Goal: Find specific page/section: Find specific page/section

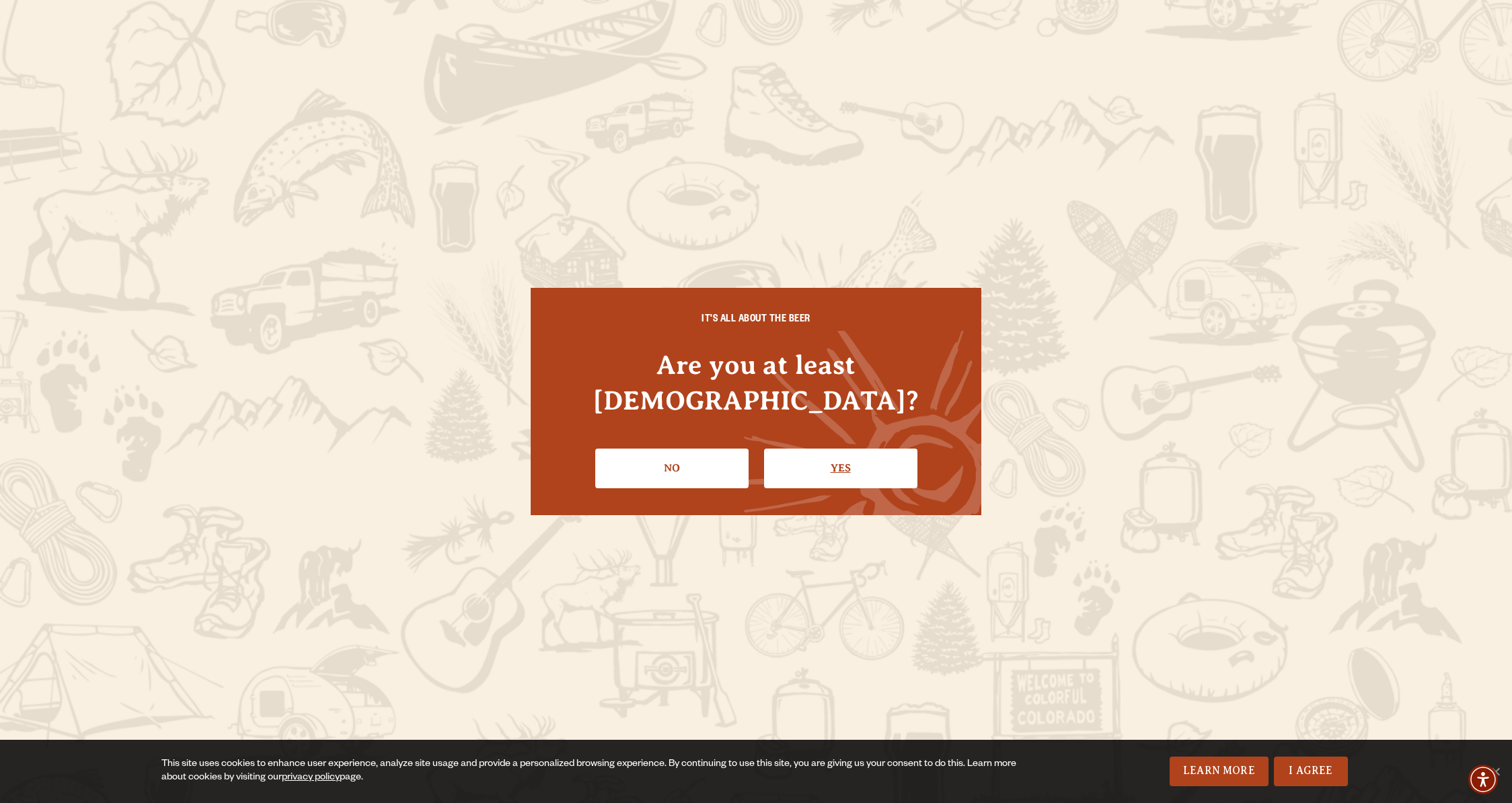
click at [841, 449] on link "Yes" at bounding box center [841, 468] width 153 height 39
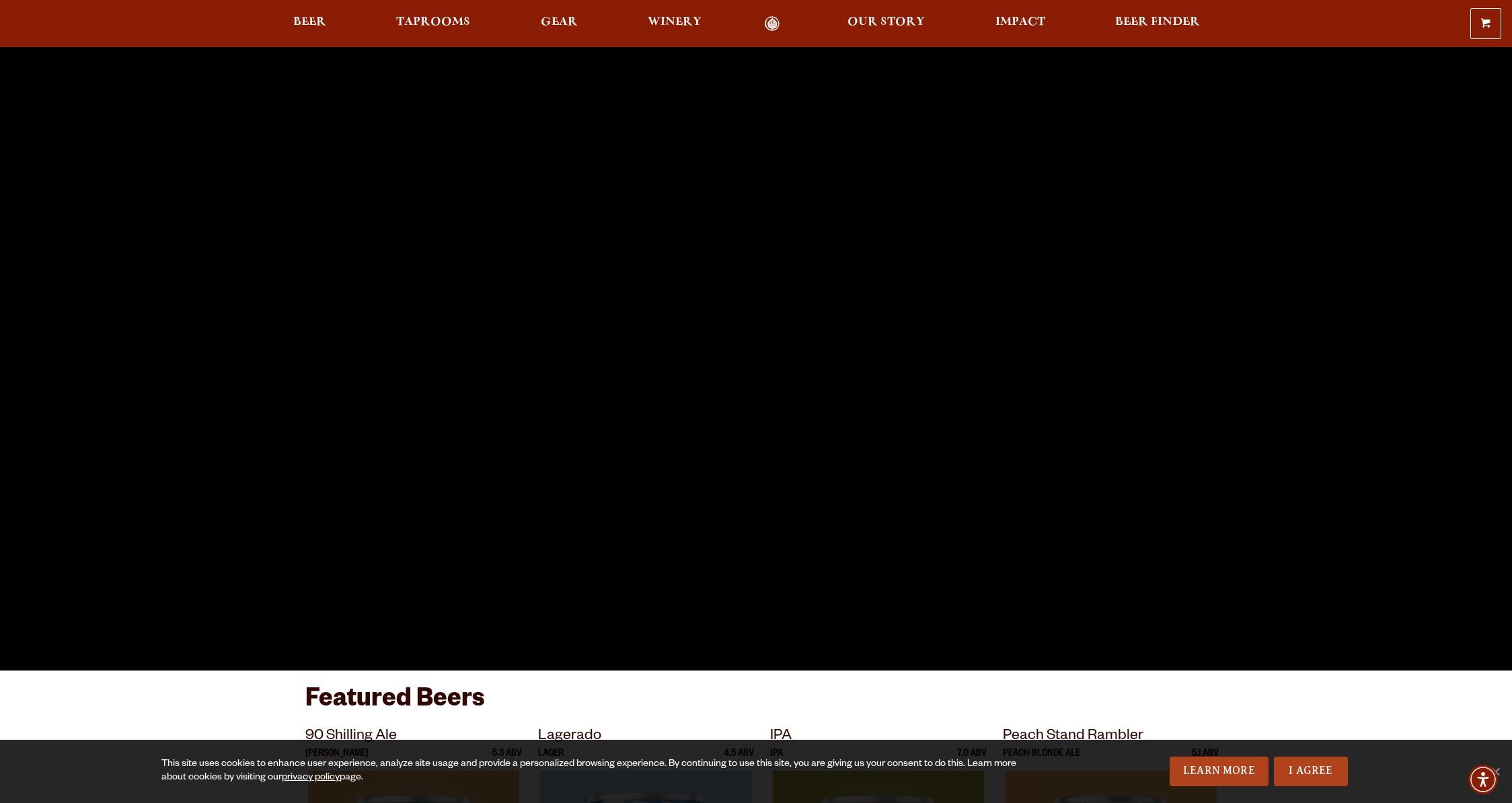
scroll to position [178, 0]
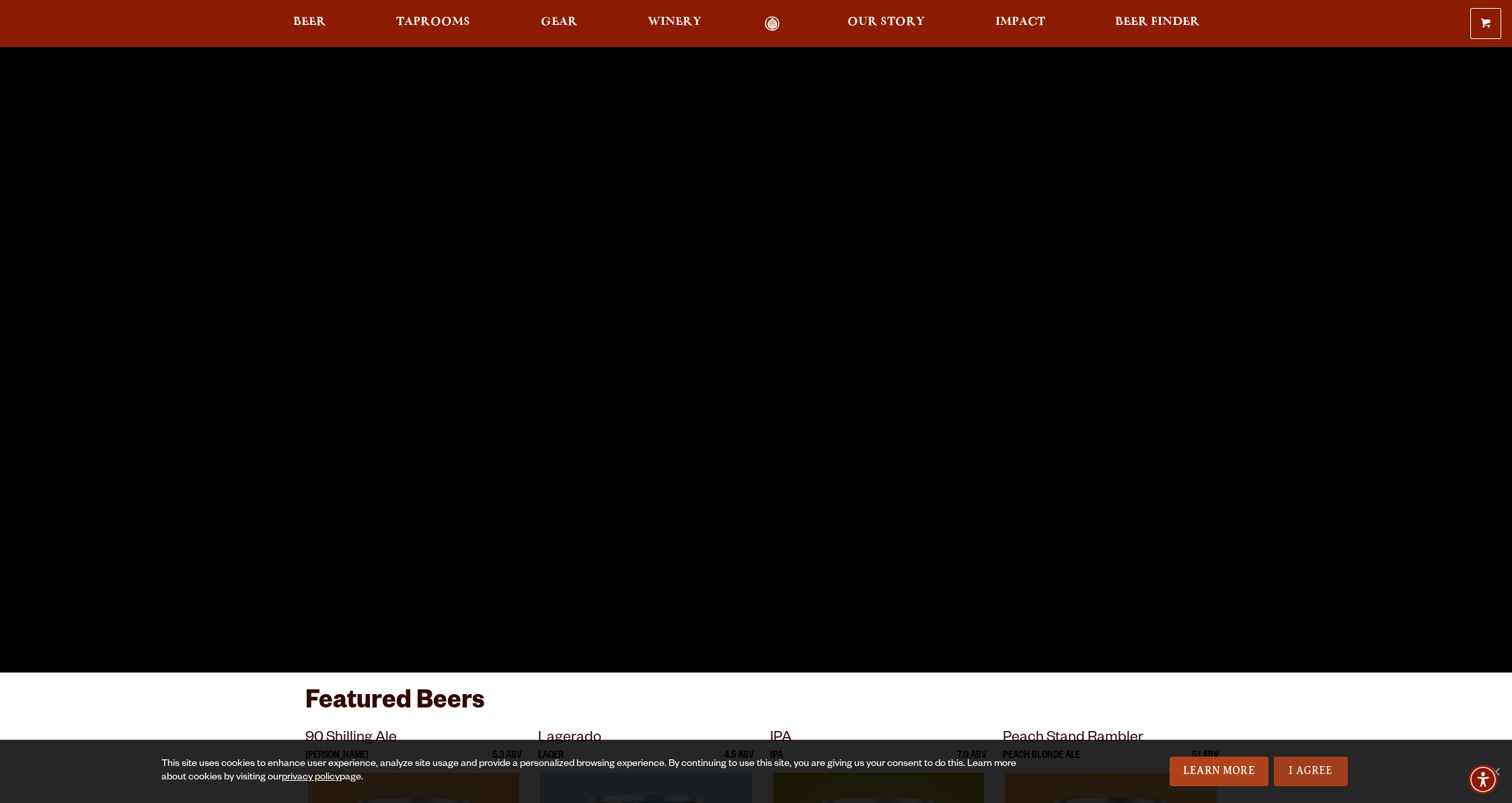
click at [1307, 772] on link "I Agree" at bounding box center [1311, 771] width 74 height 30
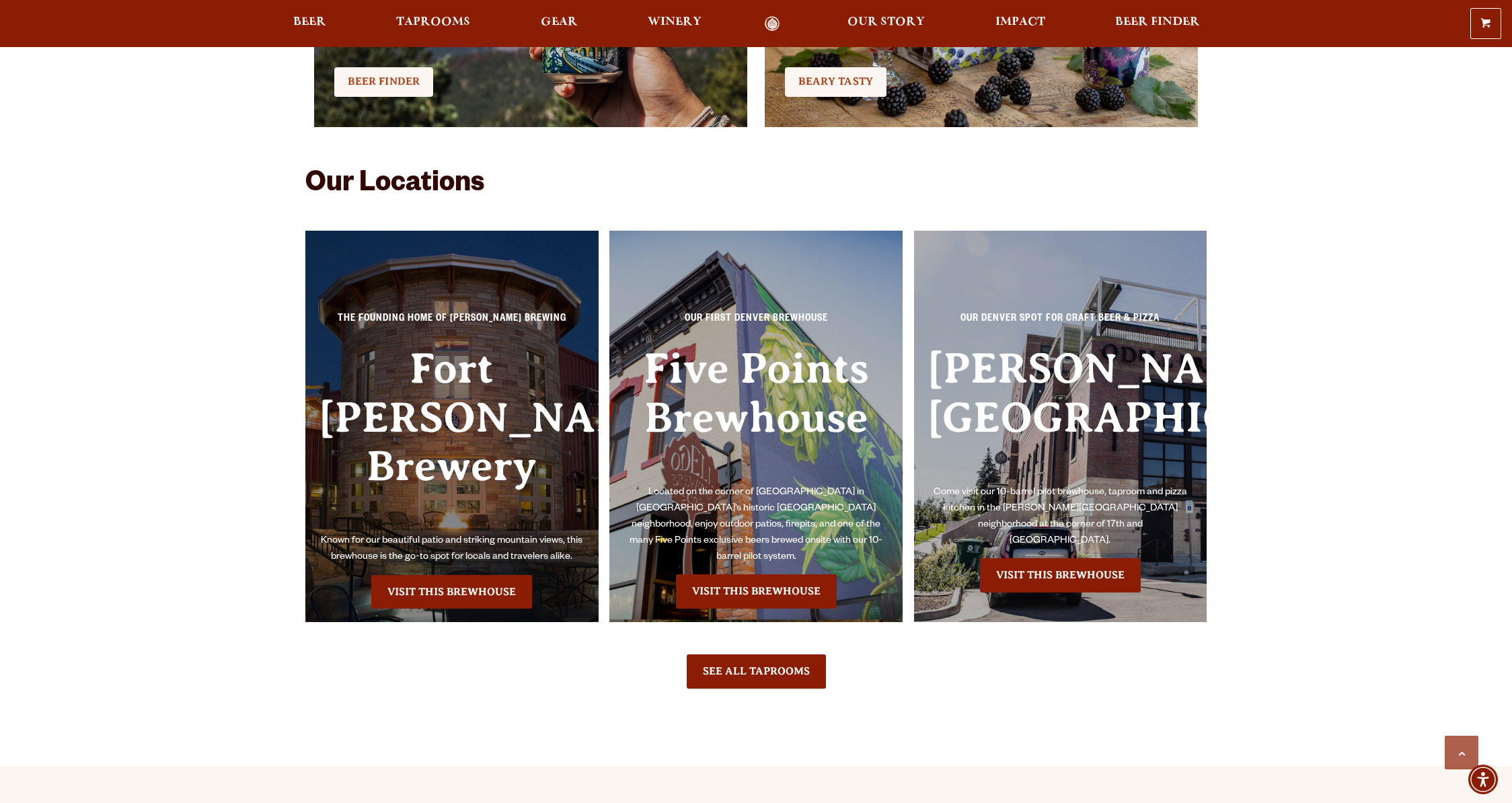
scroll to position [3039, 0]
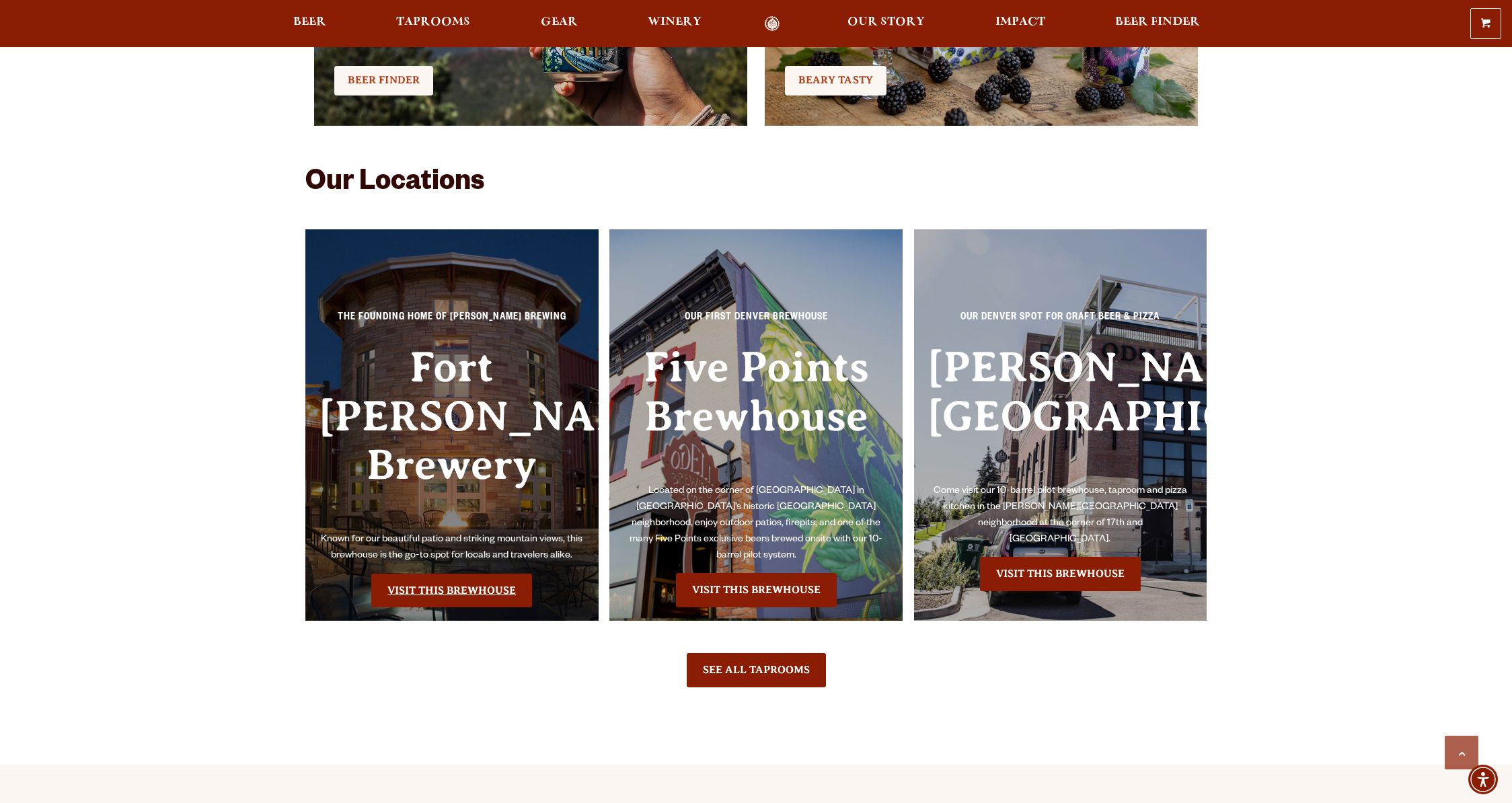
click at [467, 574] on link "Visit this Brewhouse" at bounding box center [452, 590] width 161 height 33
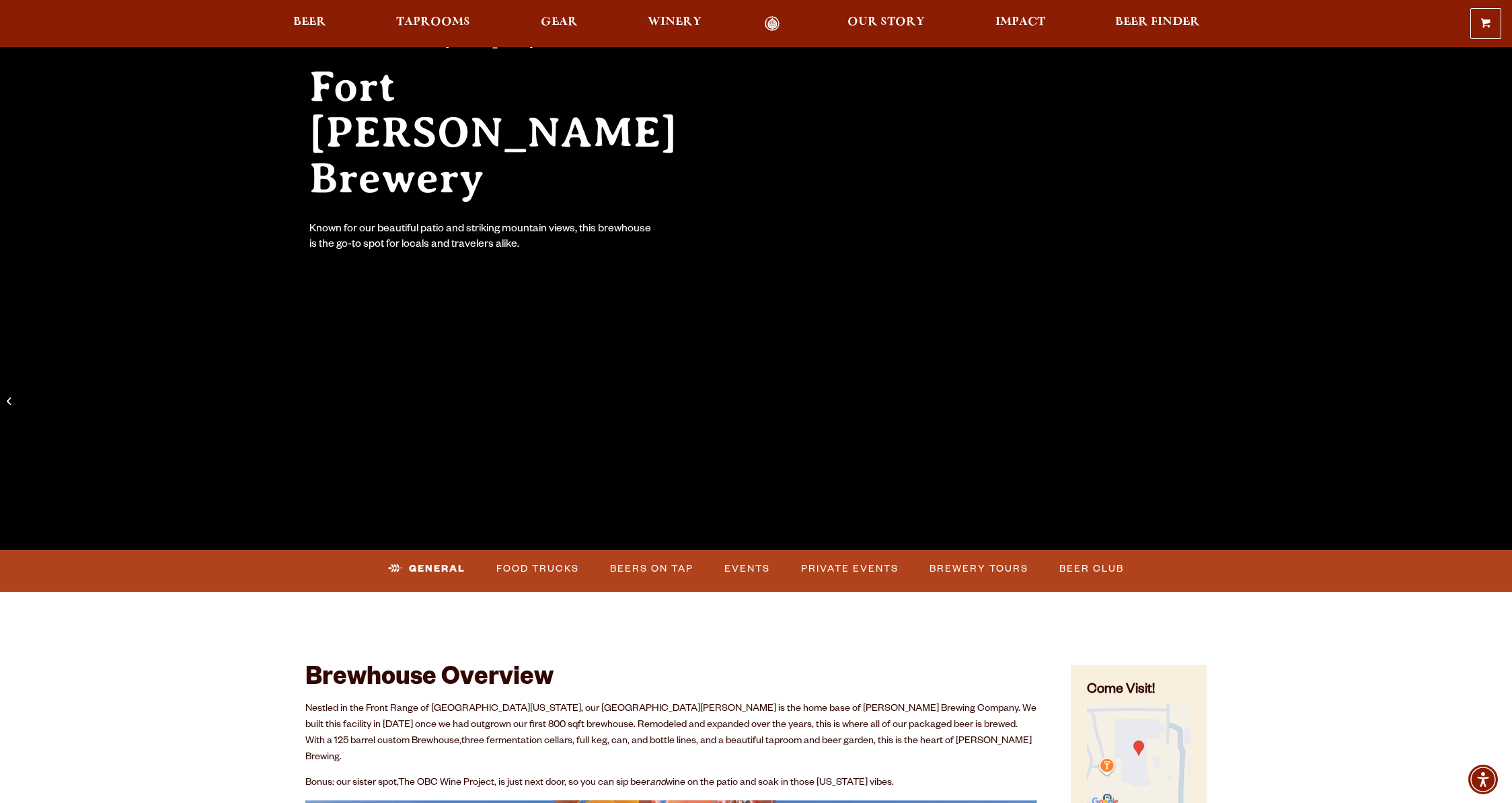
scroll to position [224, 0]
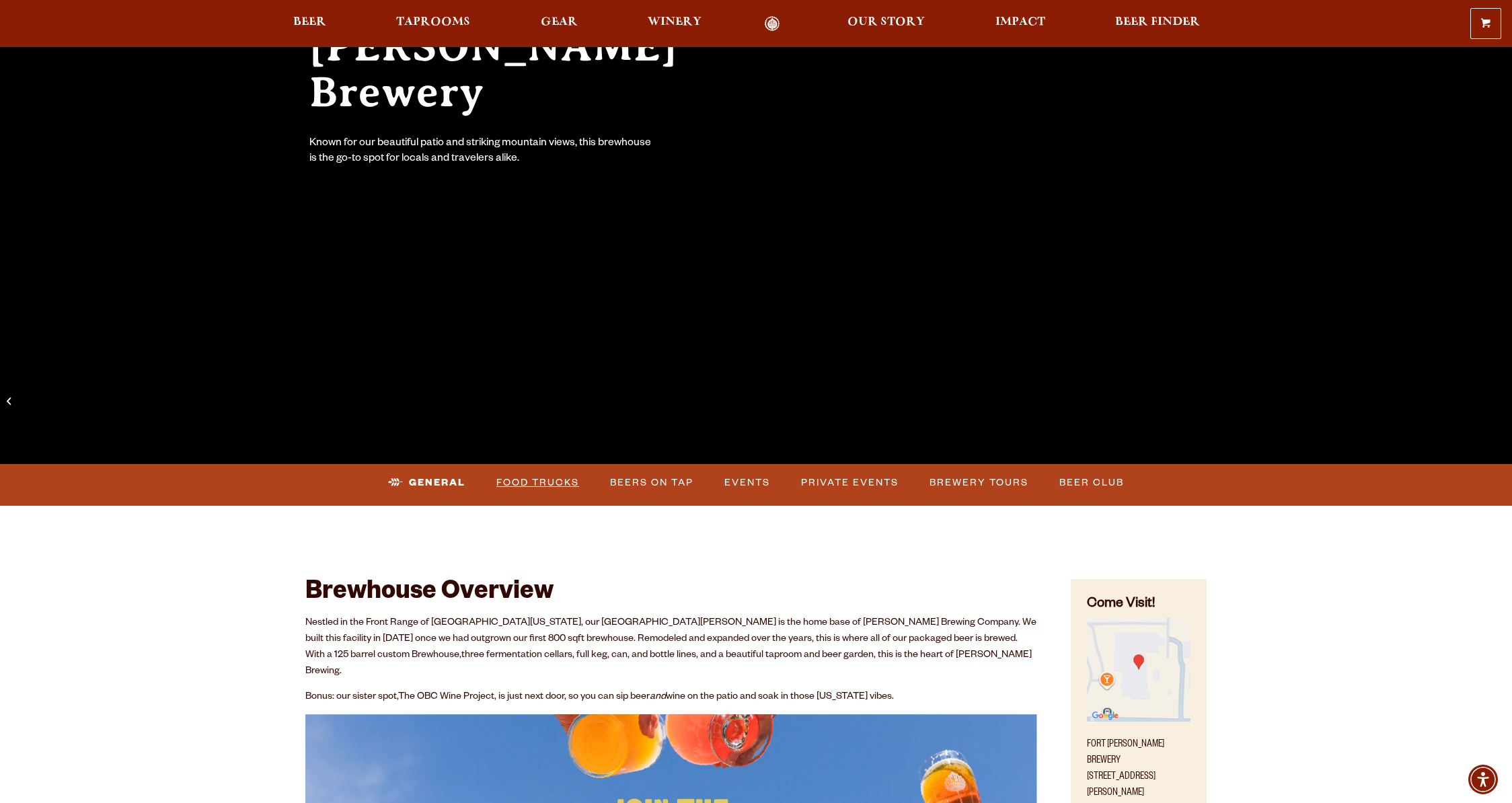
click at [516, 483] on link "Food Trucks" at bounding box center [538, 483] width 94 height 31
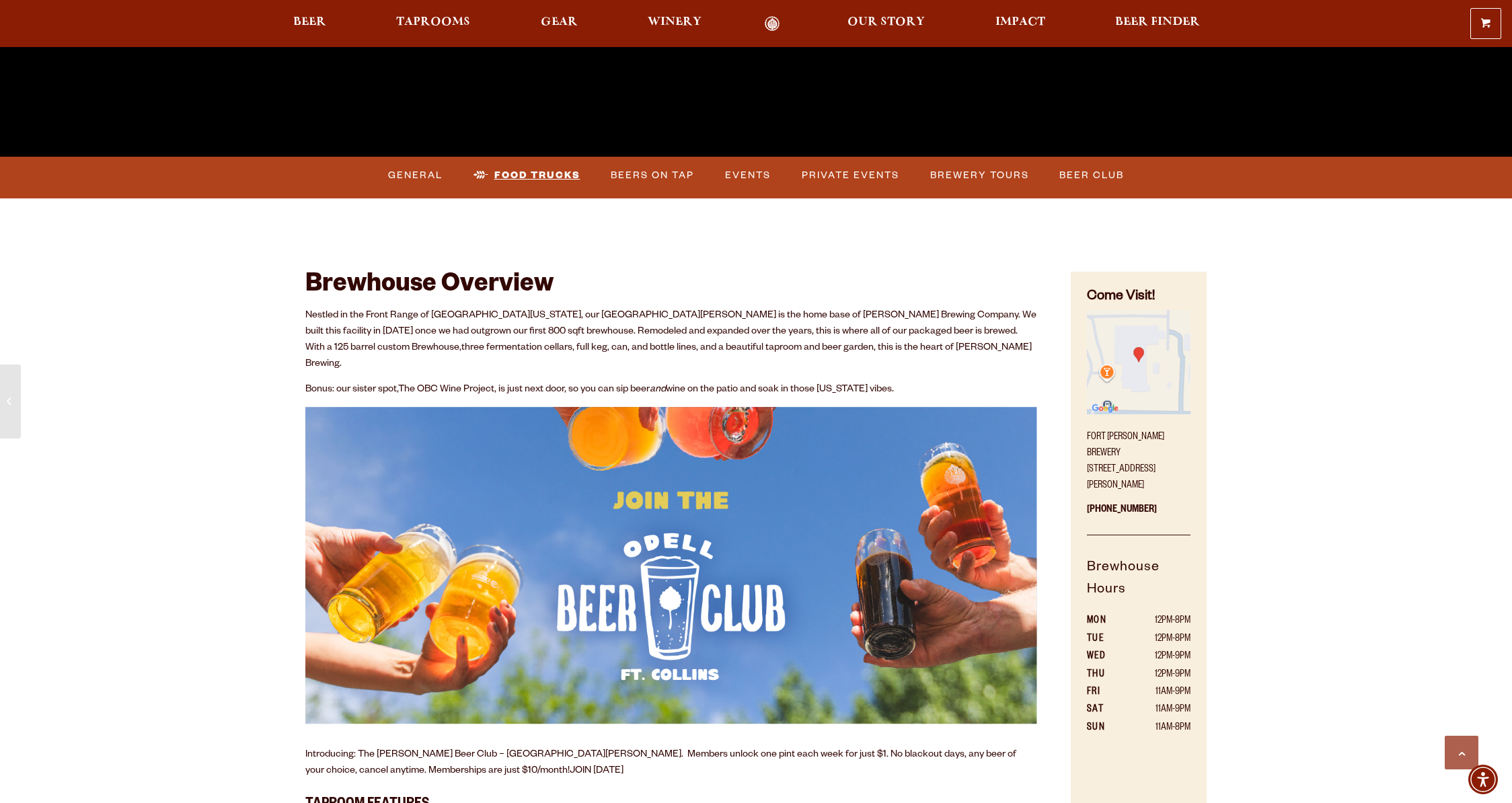
scroll to position [552, 0]
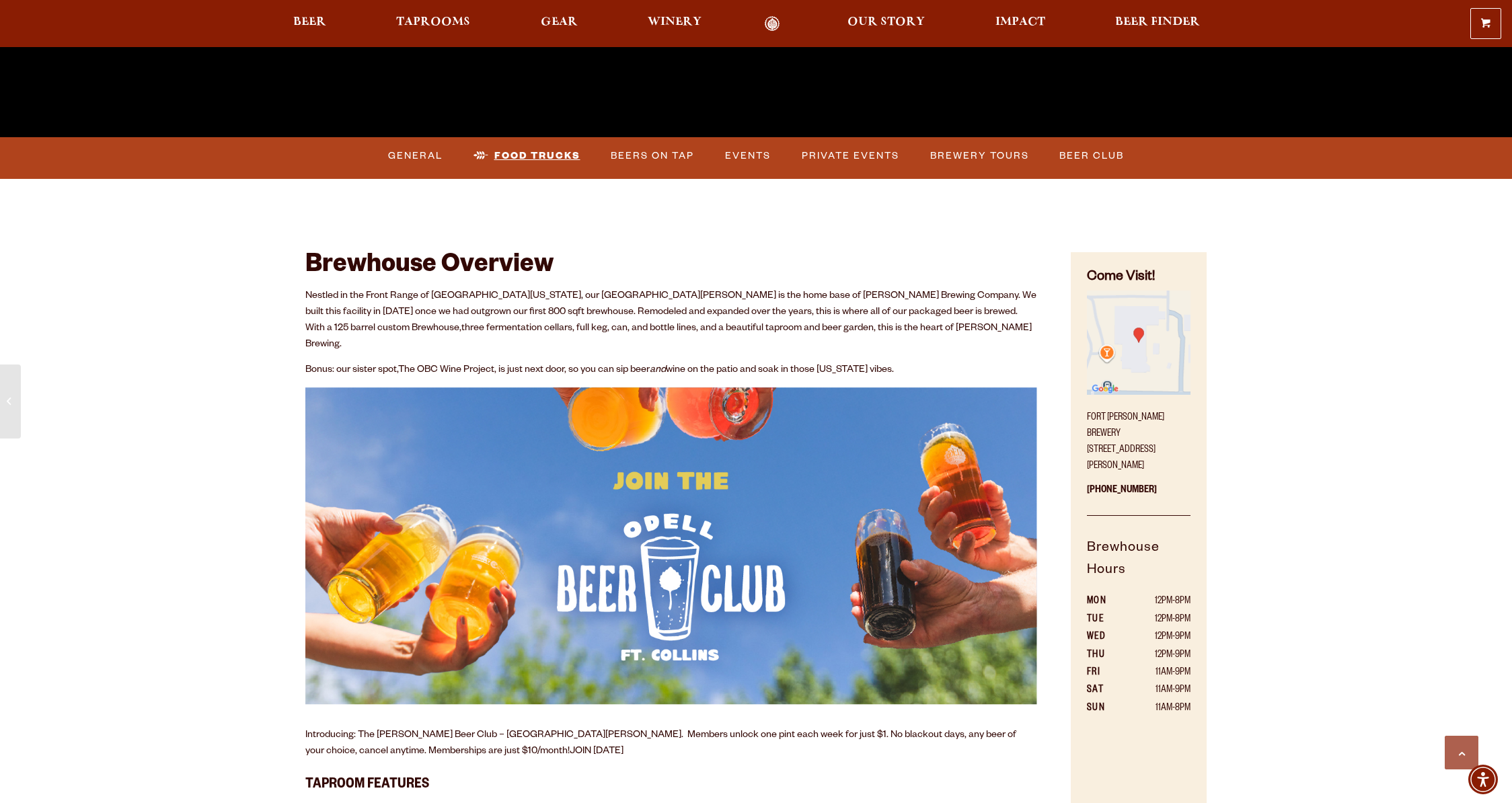
click at [528, 157] on link "Food Trucks" at bounding box center [527, 156] width 118 height 31
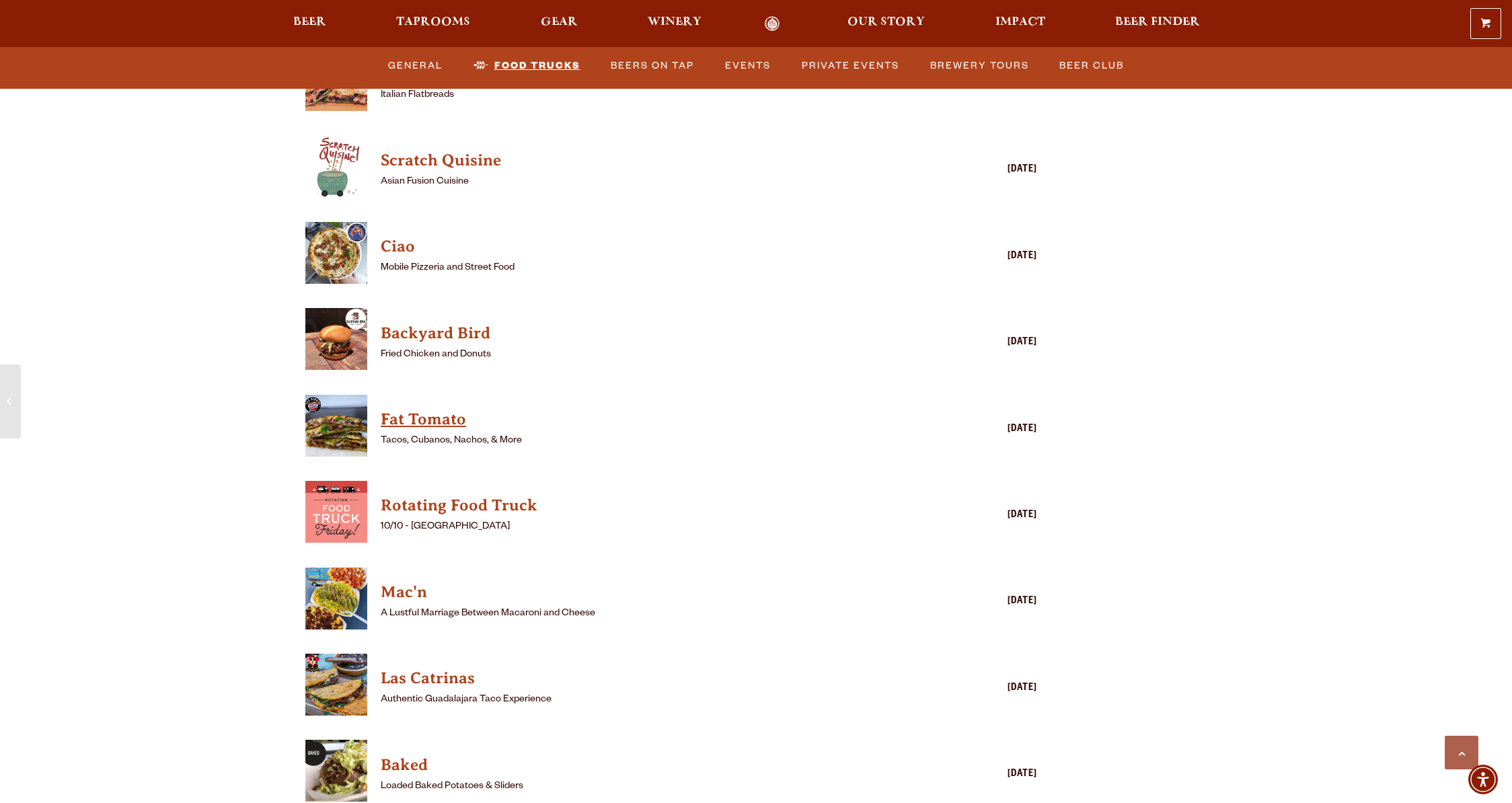
scroll to position [3470, 0]
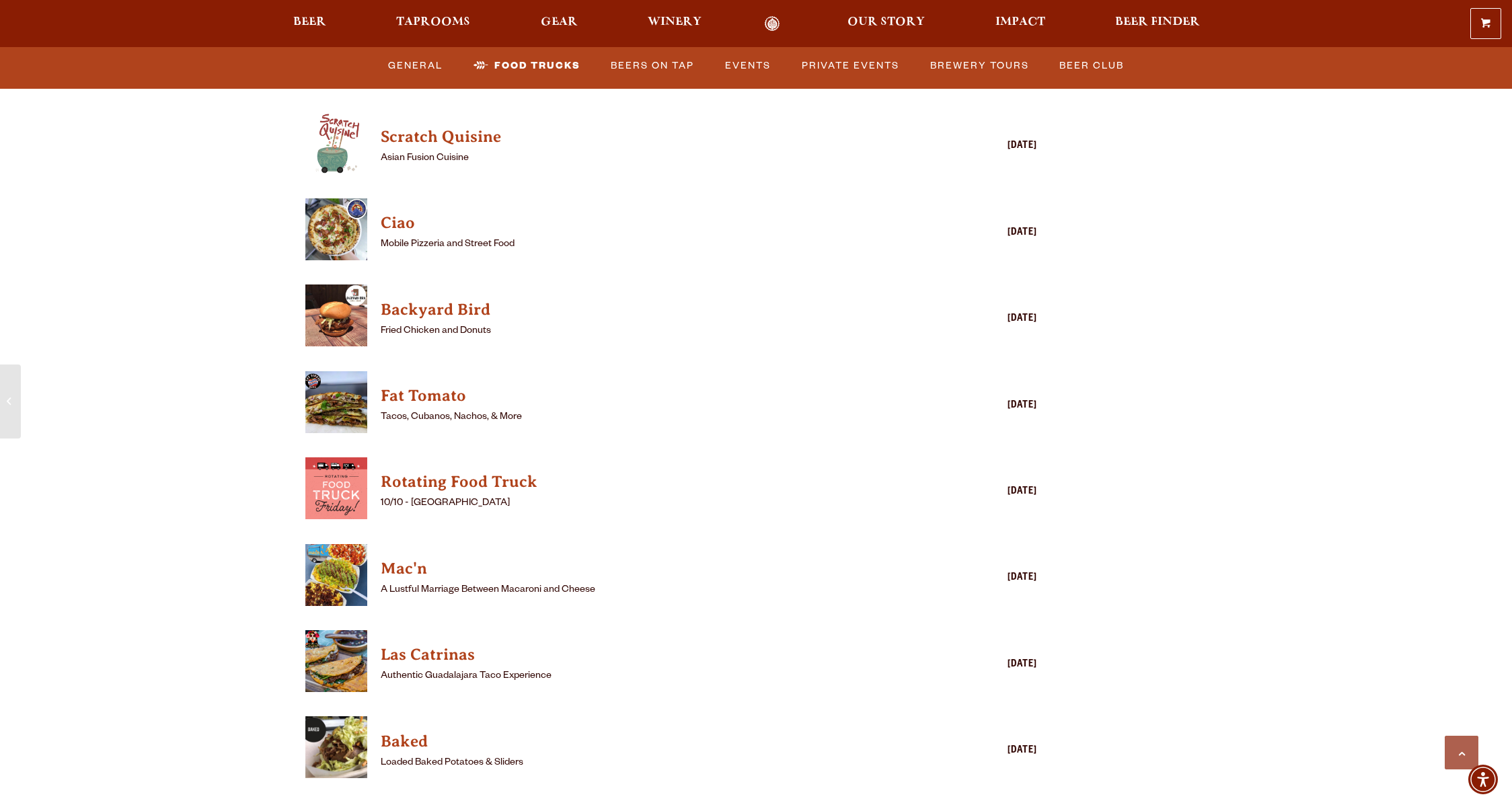
click at [345, 548] on img "View Mac'n details (opens in a new window)" at bounding box center [336, 574] width 62 height 62
click at [413, 644] on h4 "Las Catrinas" at bounding box center [651, 655] width 542 height 21
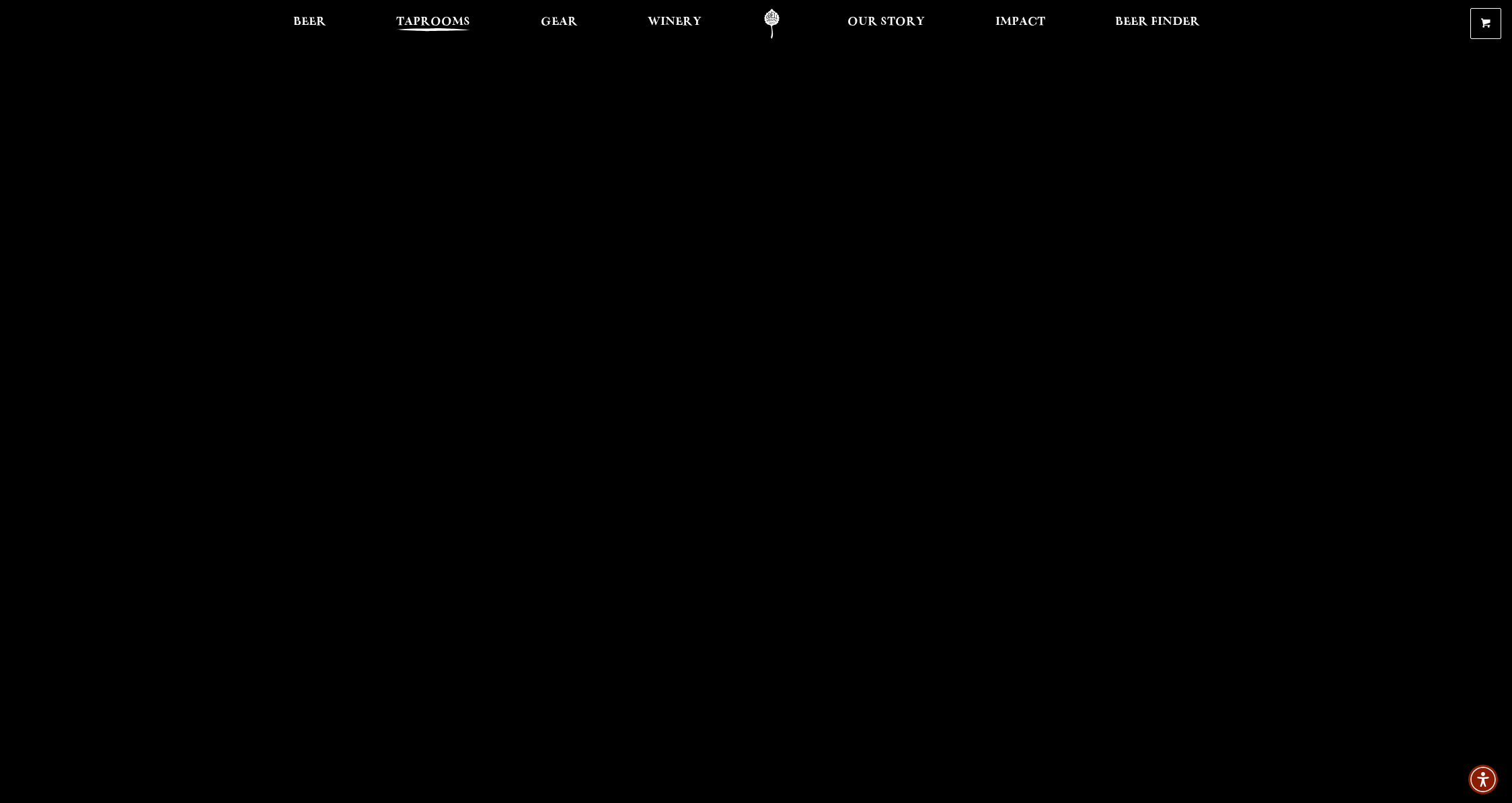
click at [424, 23] on span "Taprooms" at bounding box center [433, 22] width 74 height 11
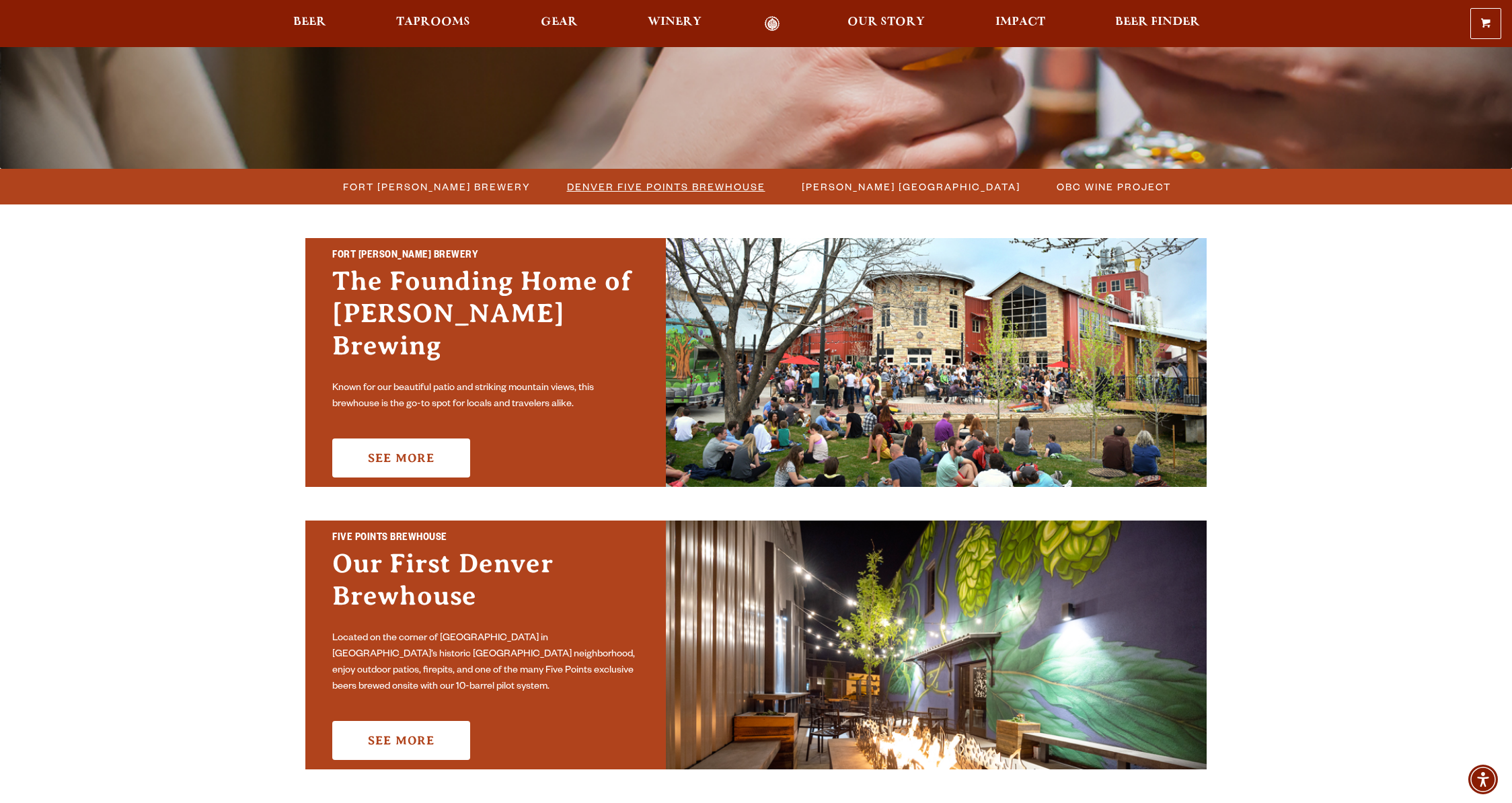
scroll to position [271, 0]
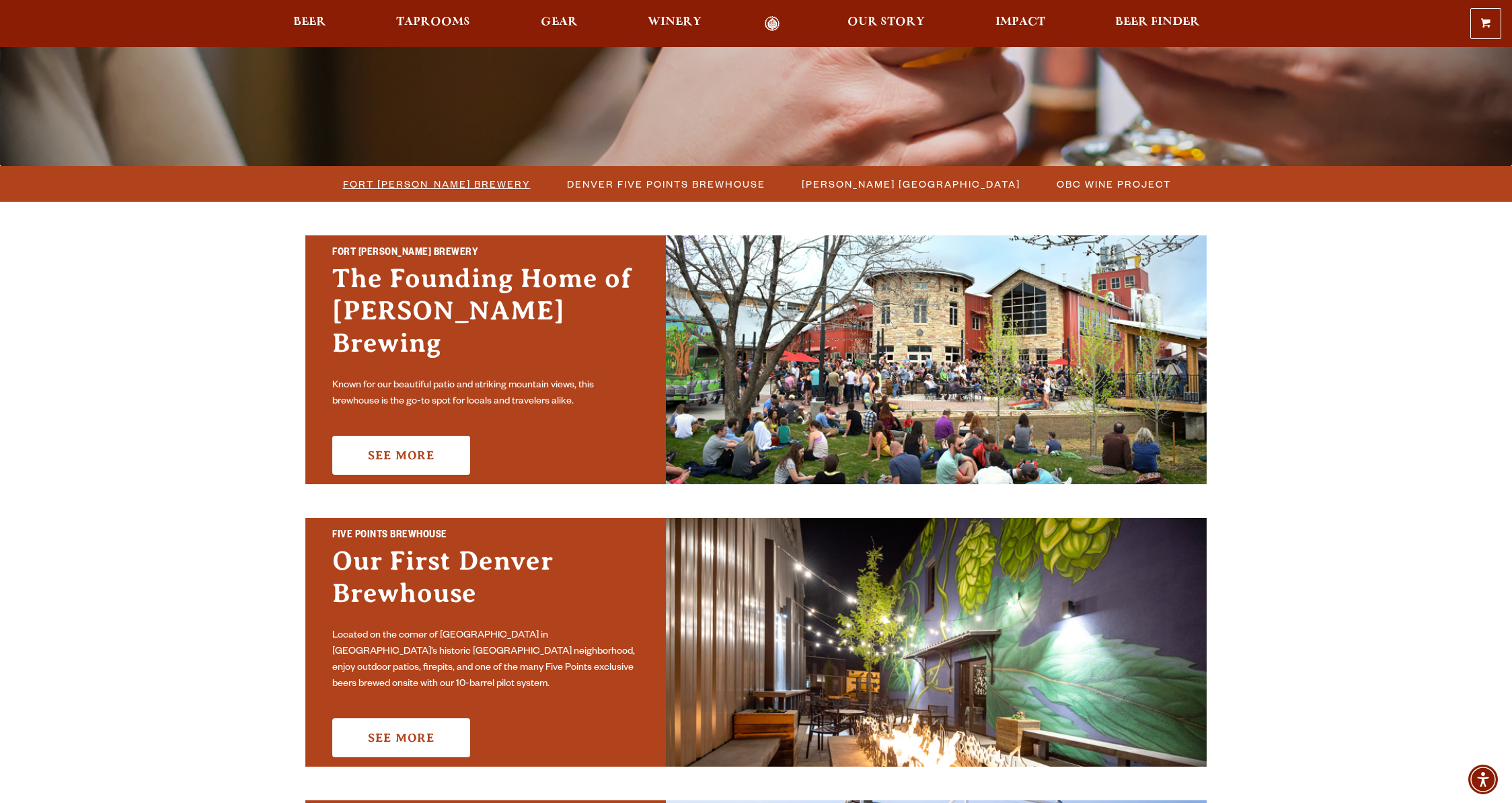
click at [474, 180] on span "Fort [PERSON_NAME] Brewery" at bounding box center [437, 183] width 187 height 19
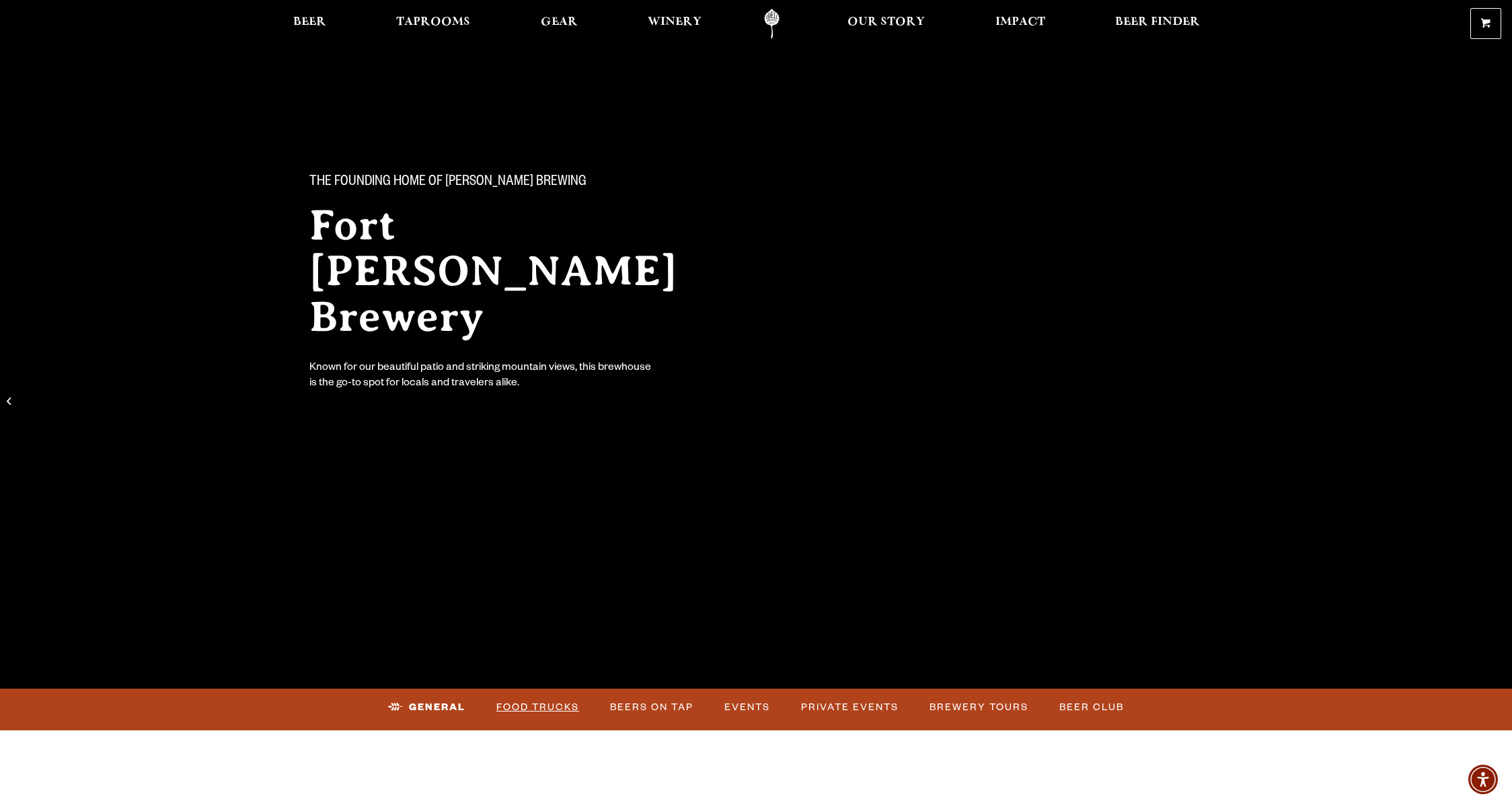
click at [531, 711] on link "Food Trucks" at bounding box center [538, 708] width 94 height 31
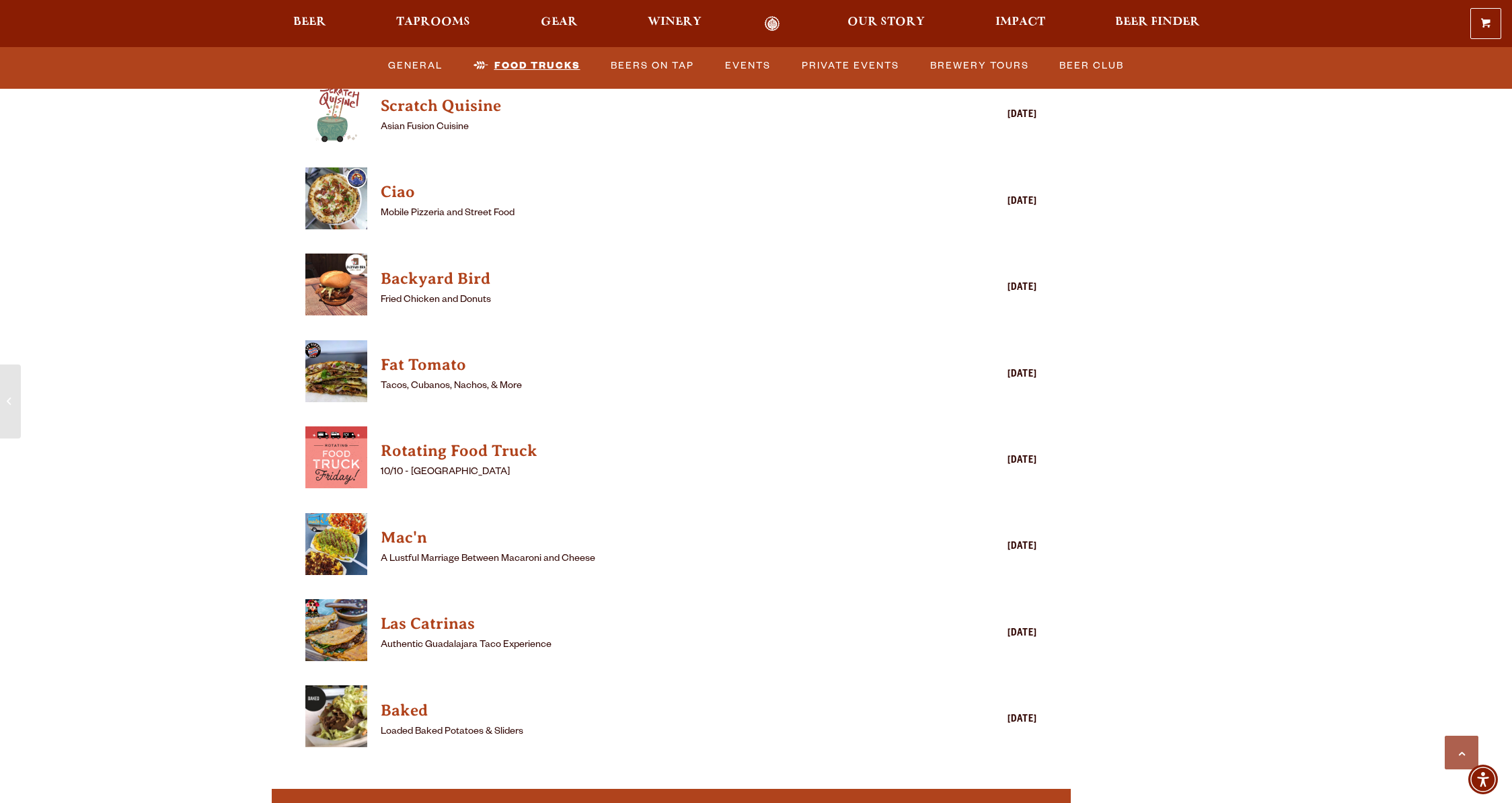
scroll to position [3497, 0]
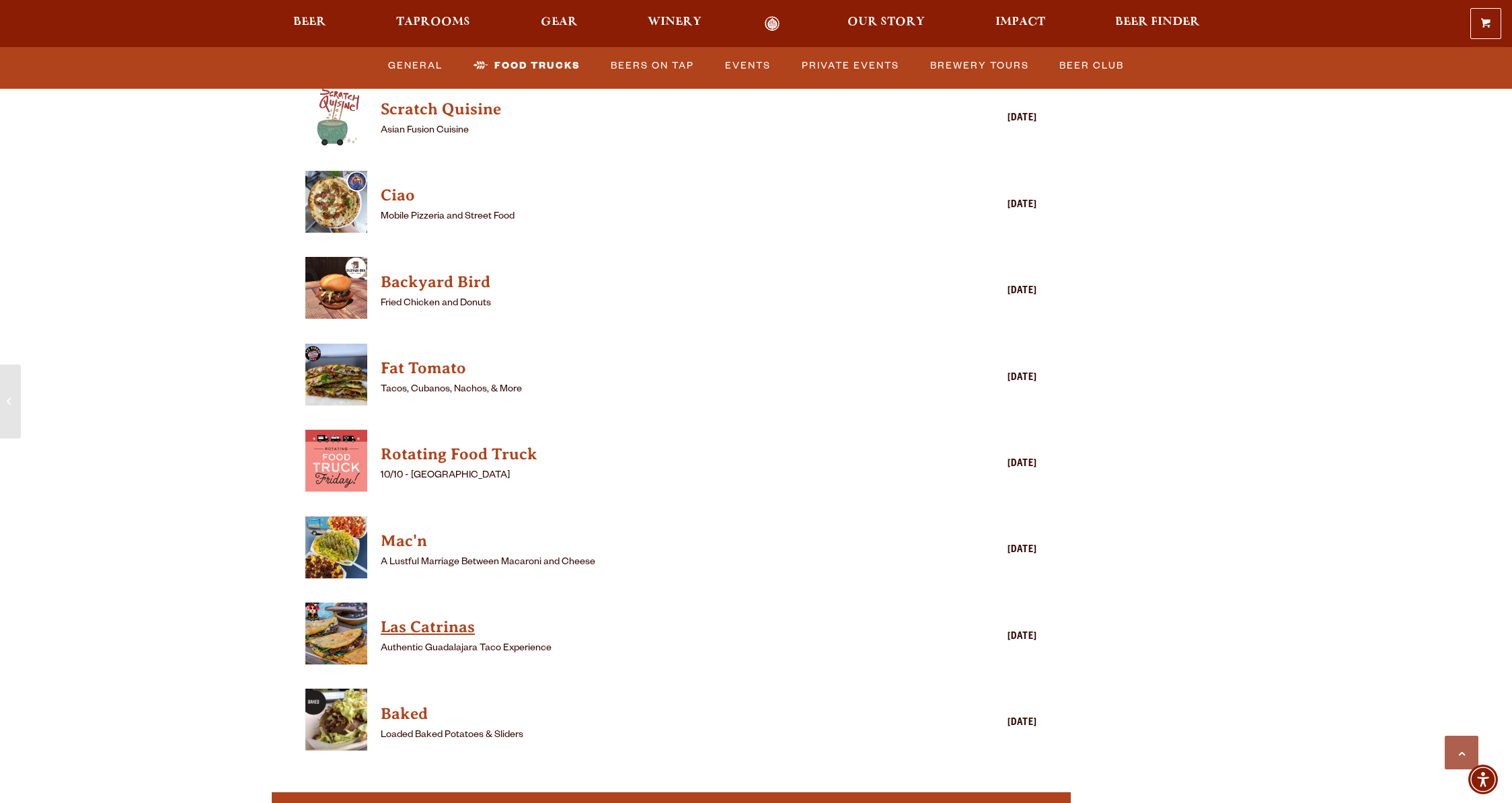
click at [420, 616] on h4 "Las Catrinas" at bounding box center [651, 627] width 542 height 21
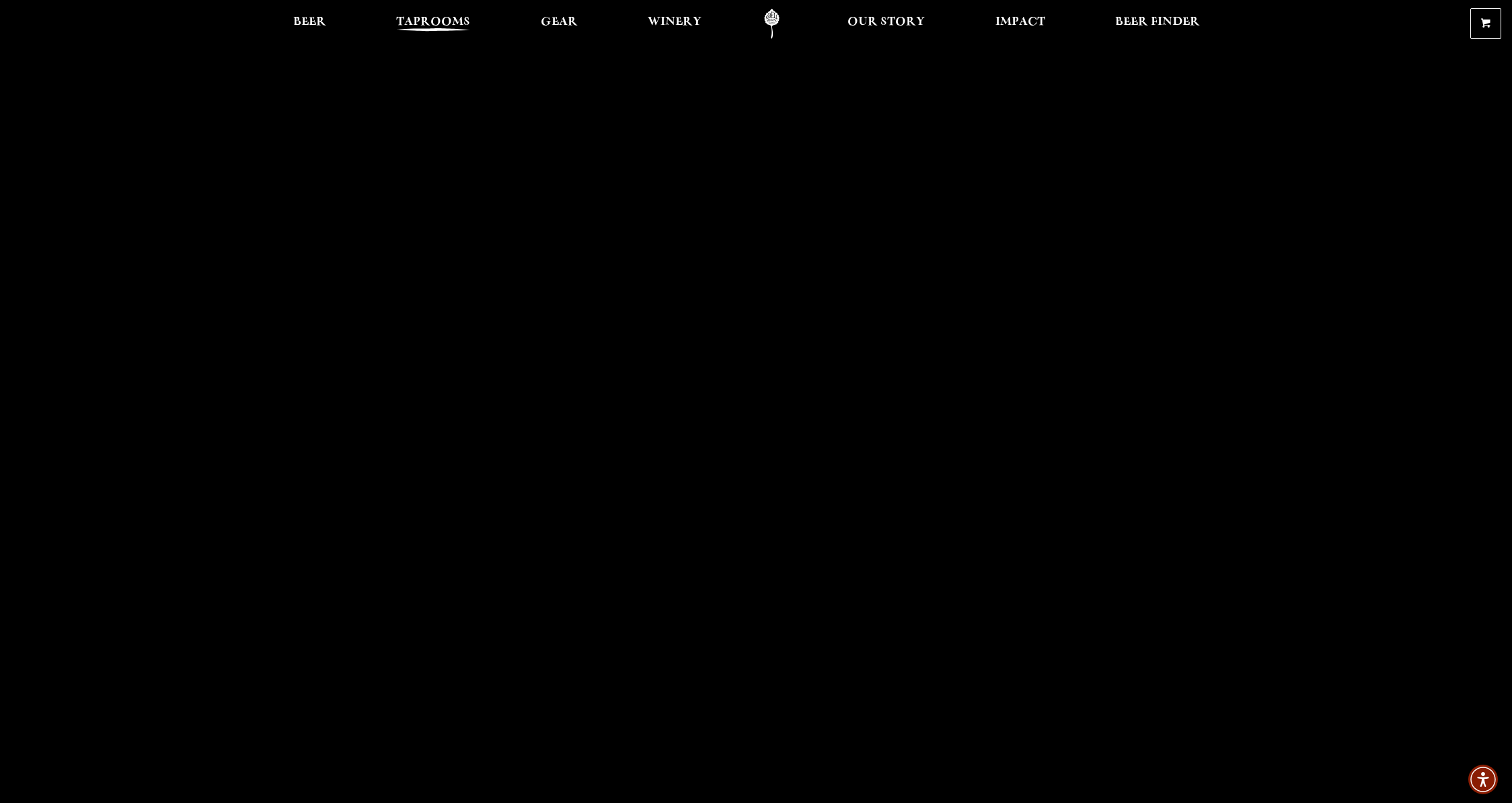
click at [445, 23] on span "Taprooms" at bounding box center [433, 22] width 74 height 11
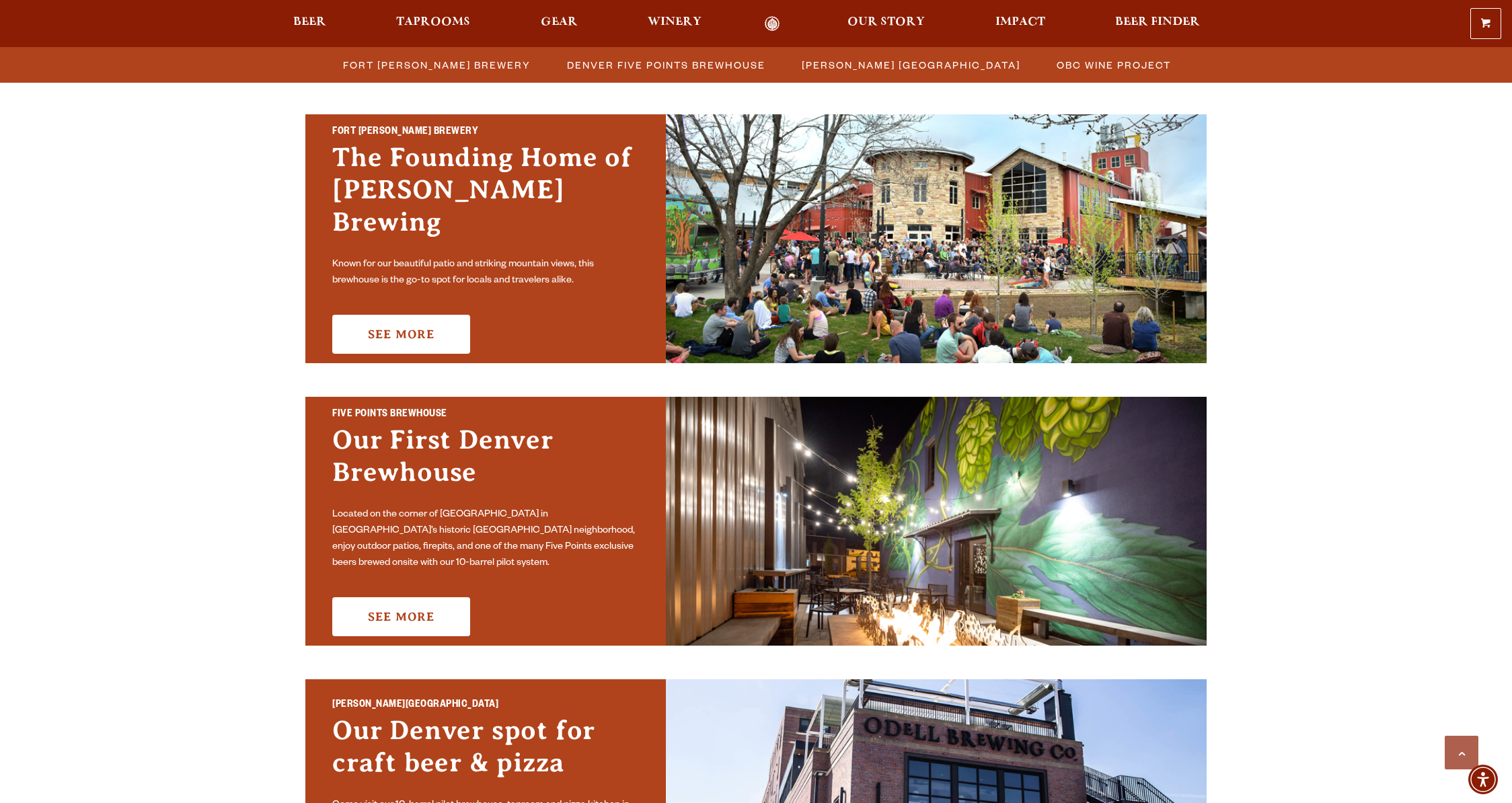
scroll to position [390, 0]
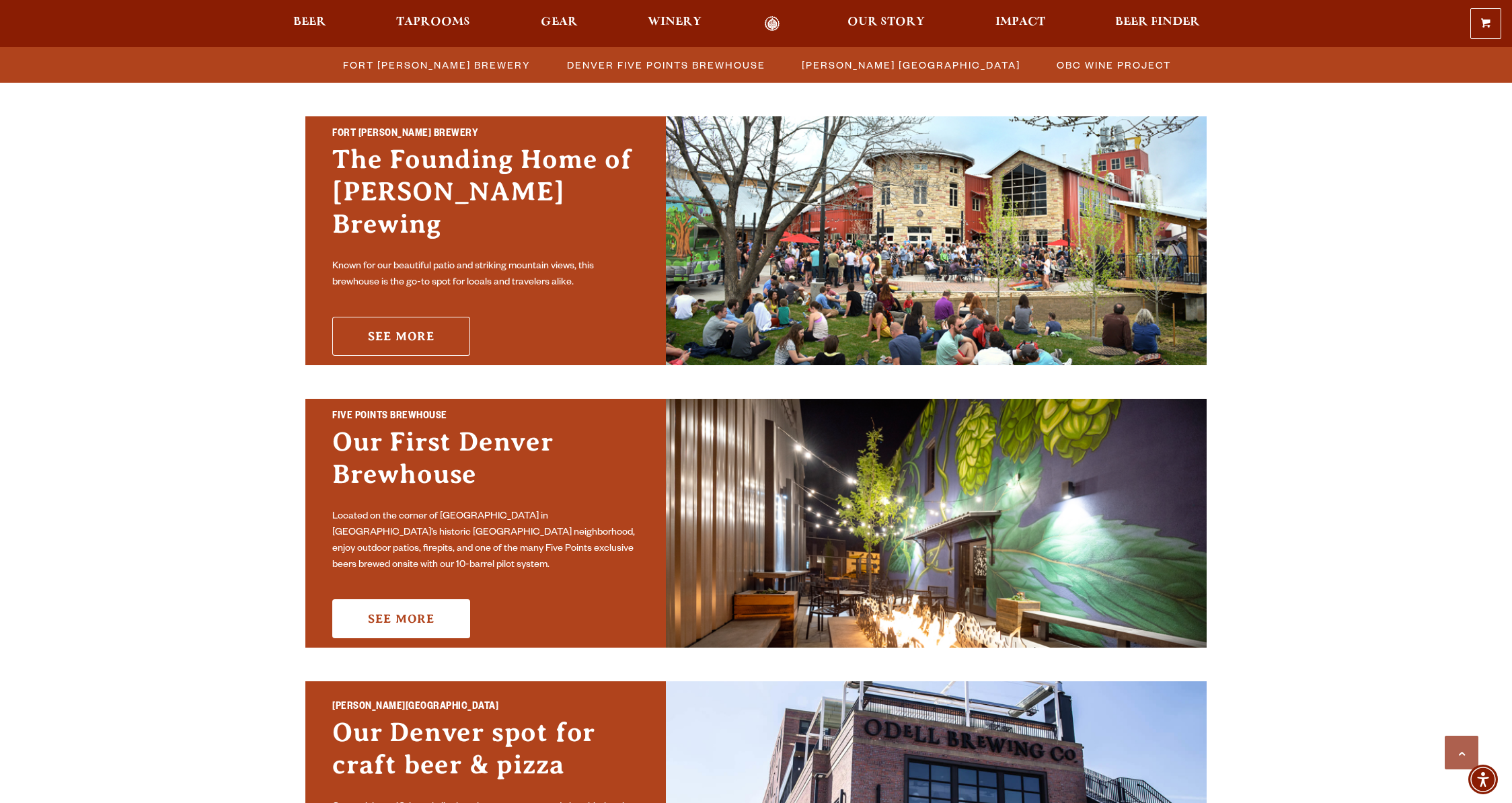
click at [404, 318] on link "See More" at bounding box center [401, 336] width 138 height 39
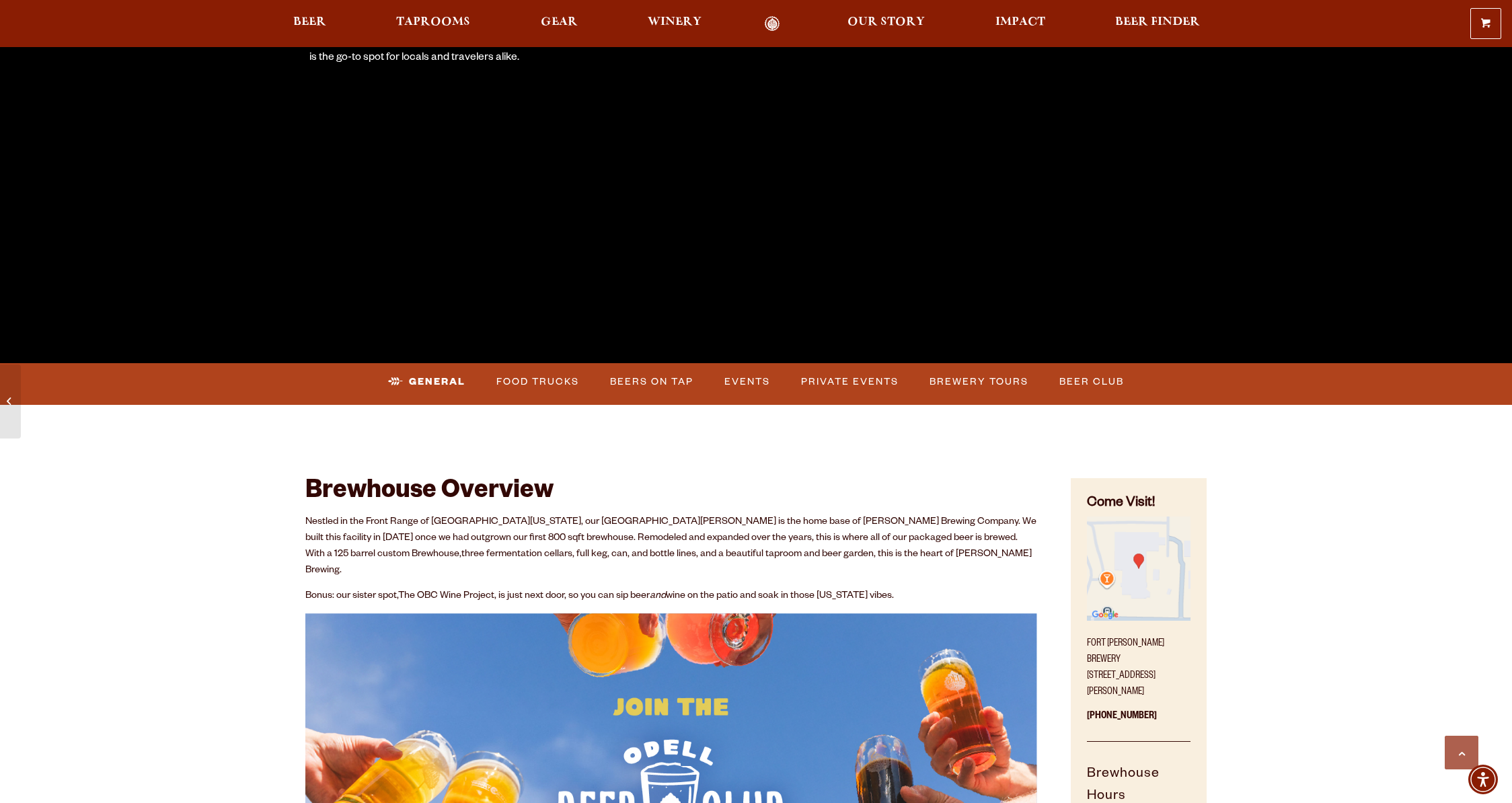
scroll to position [446, 0]
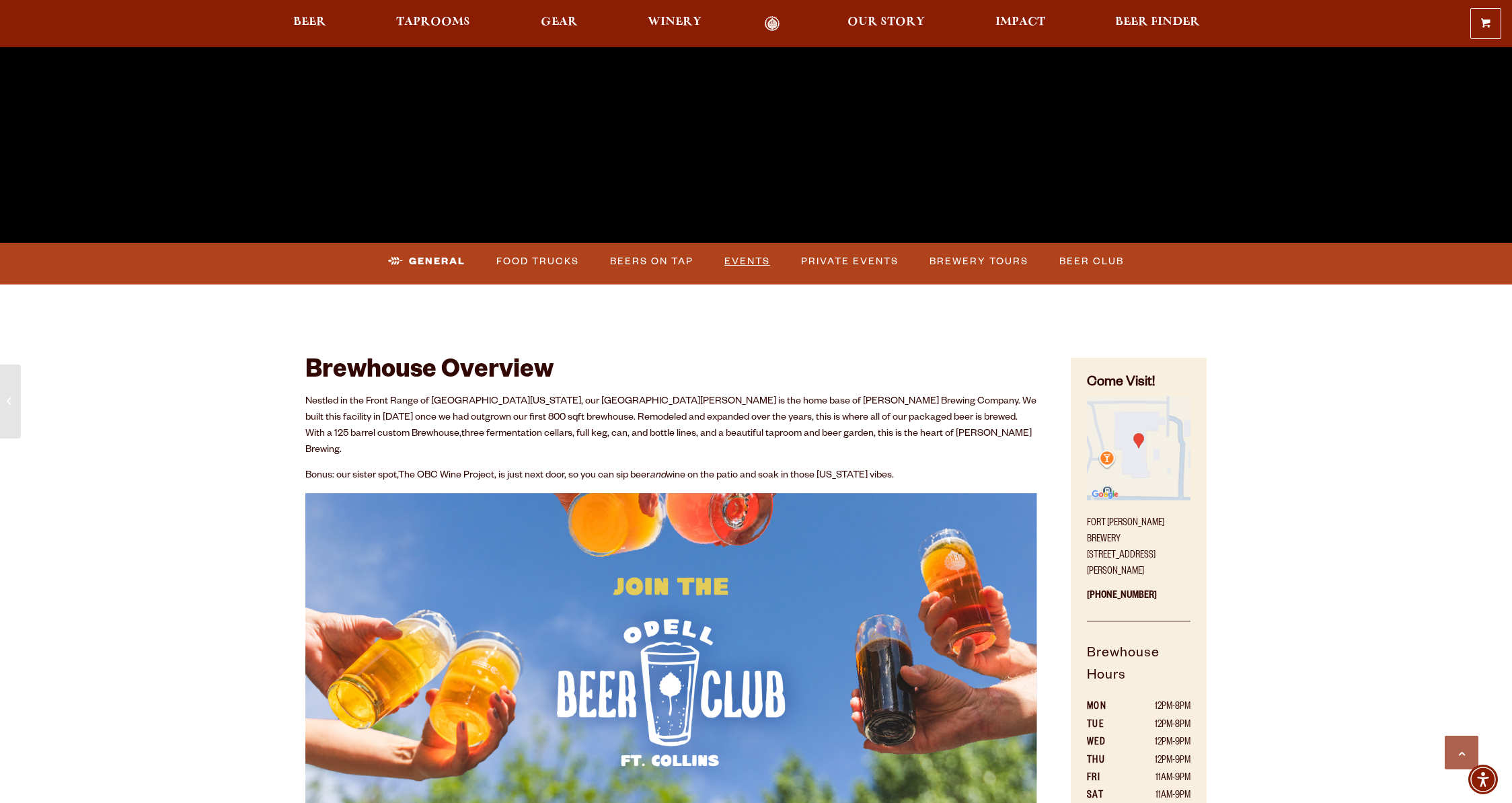
click at [758, 261] on link "Events" at bounding box center [747, 262] width 57 height 31
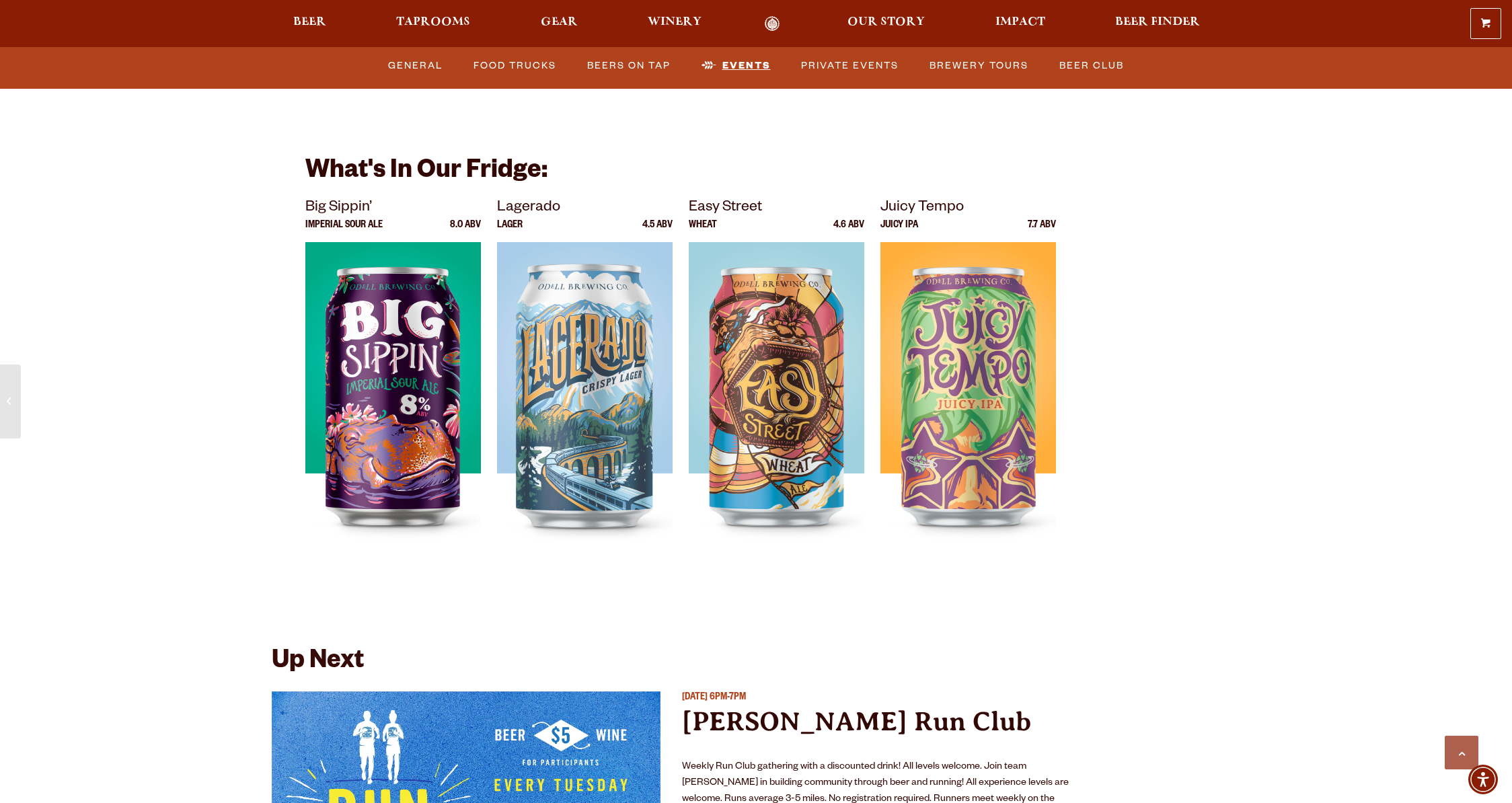
scroll to position [4538, 0]
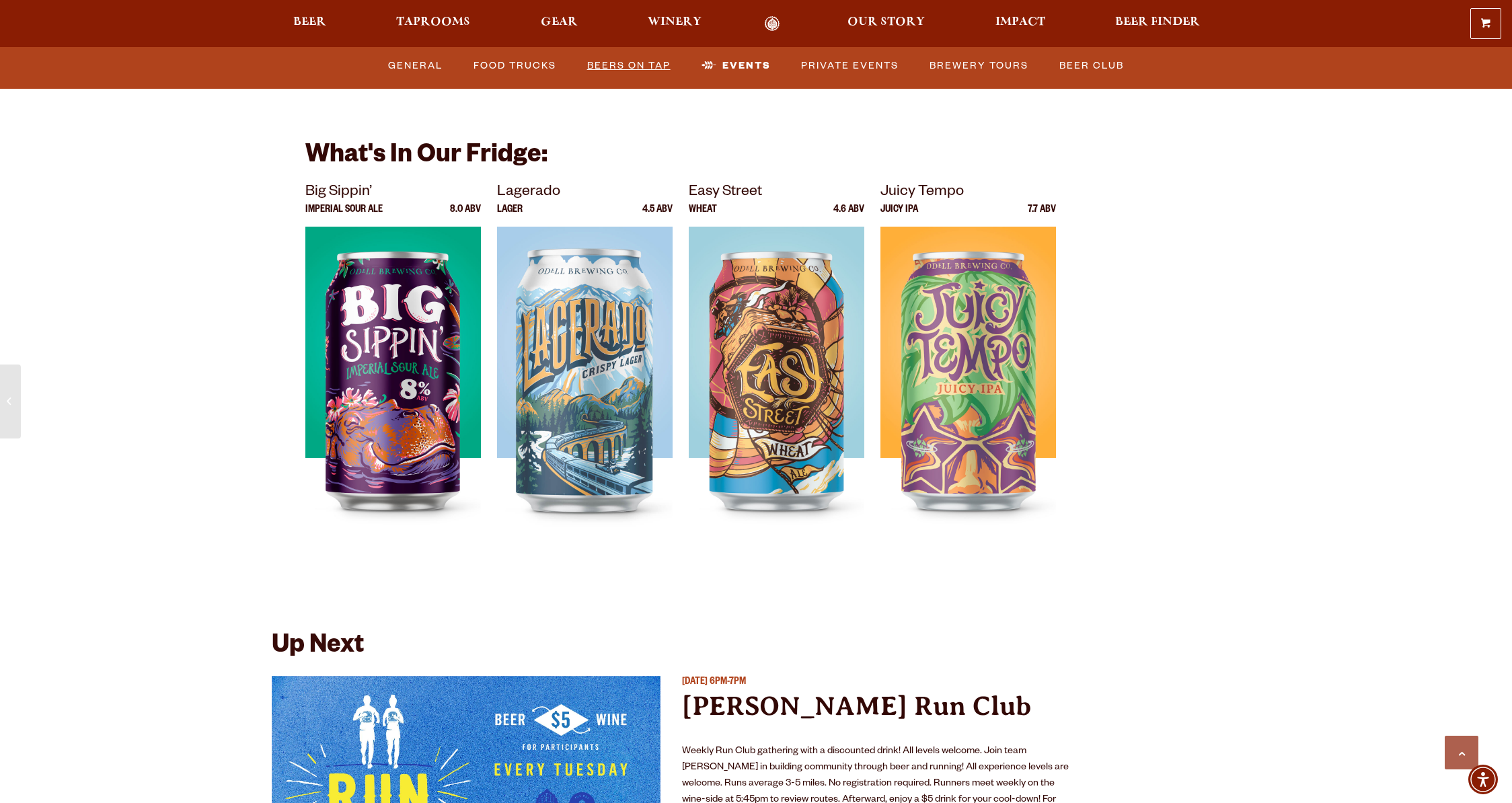
click at [627, 65] on link "Beers on Tap" at bounding box center [629, 66] width 94 height 31
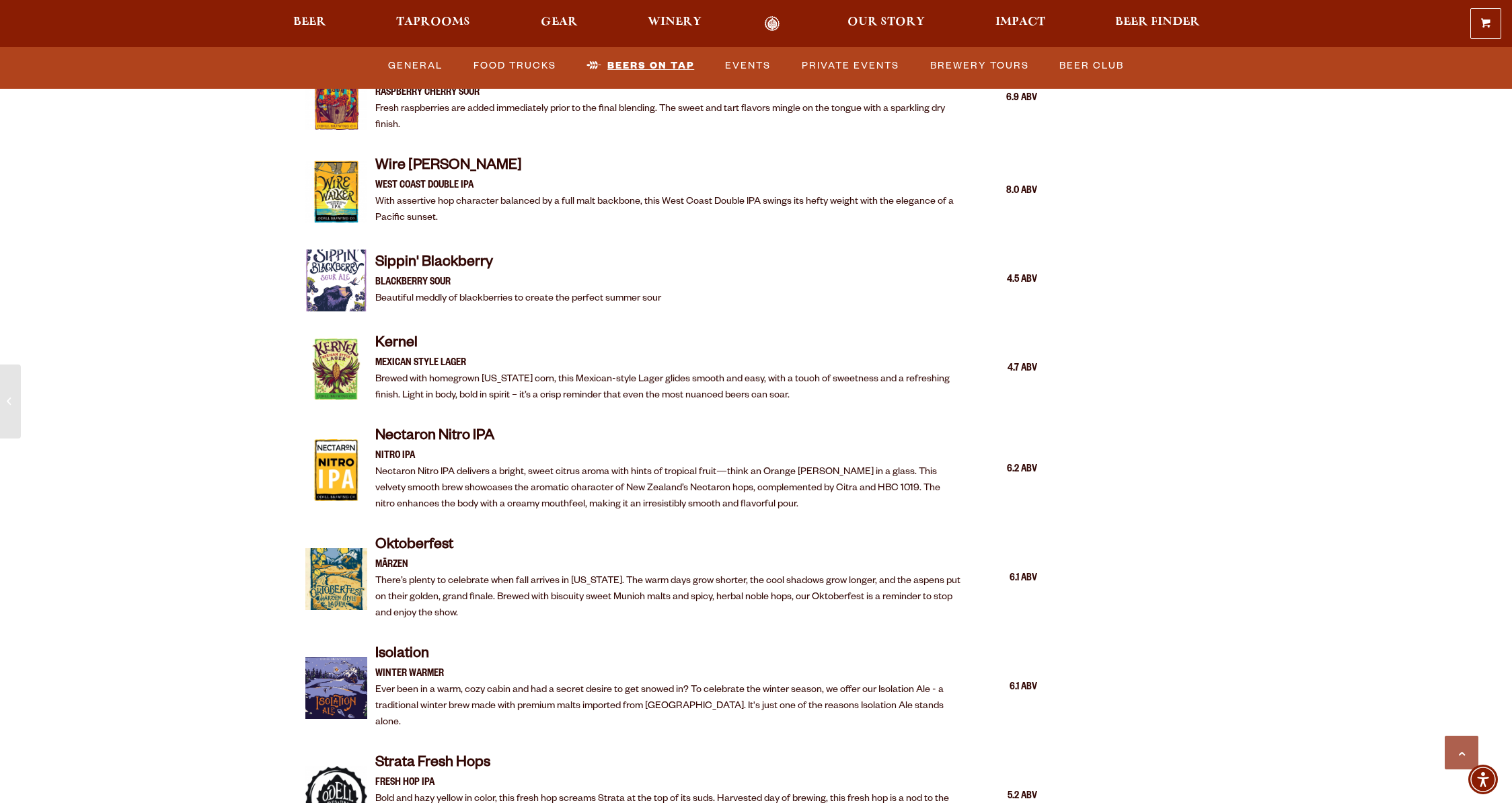
scroll to position [2364, 0]
